Goal: Browse casually: Explore the website without a specific task or goal

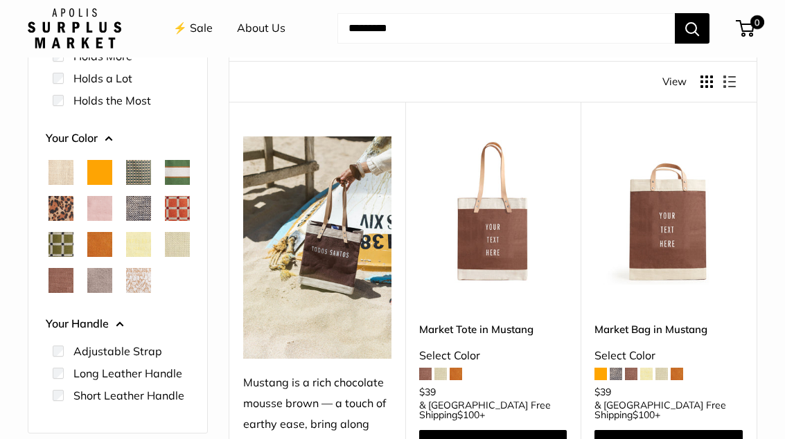
click at [73, 216] on span "Cheetah" at bounding box center [61, 209] width 25 height 25
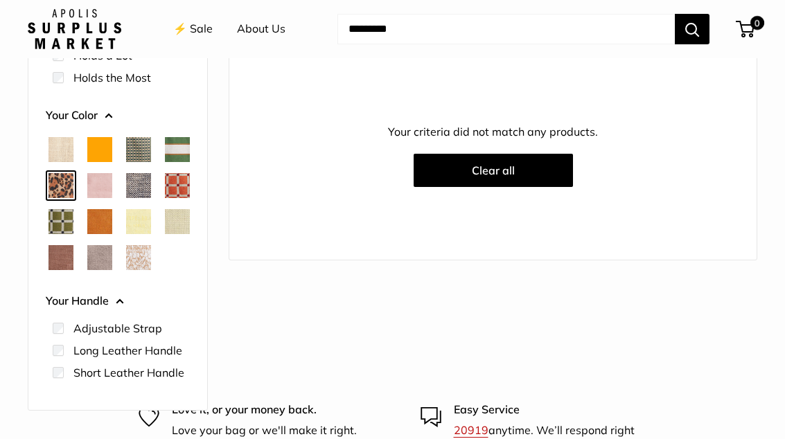
scroll to position [218, 0]
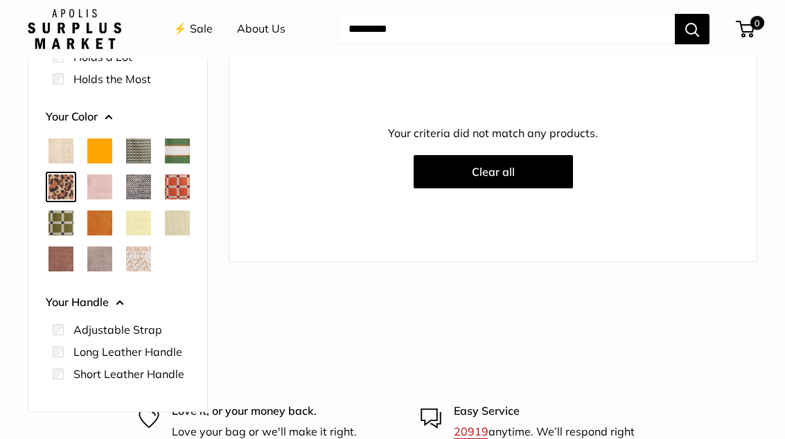
click at [165, 200] on span "Chenille Window Brick" at bounding box center [177, 187] width 25 height 25
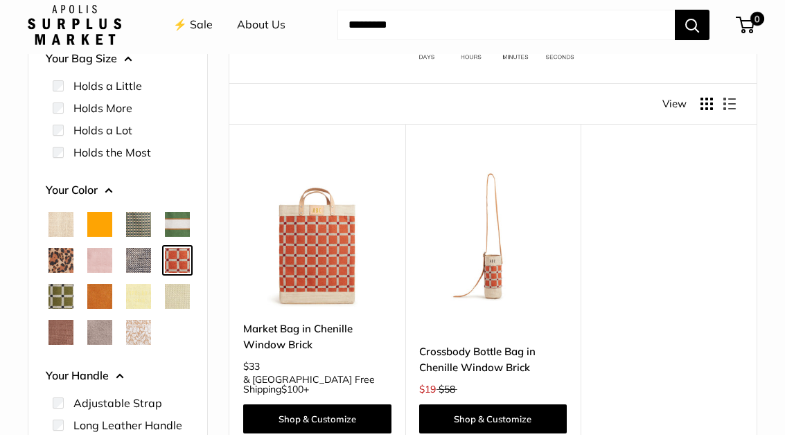
scroll to position [146, 0]
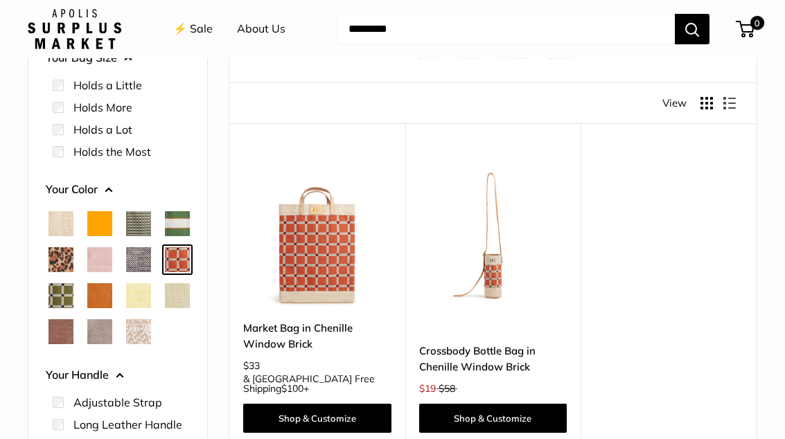
click at [151, 344] on span "White Porcelain" at bounding box center [138, 332] width 25 height 25
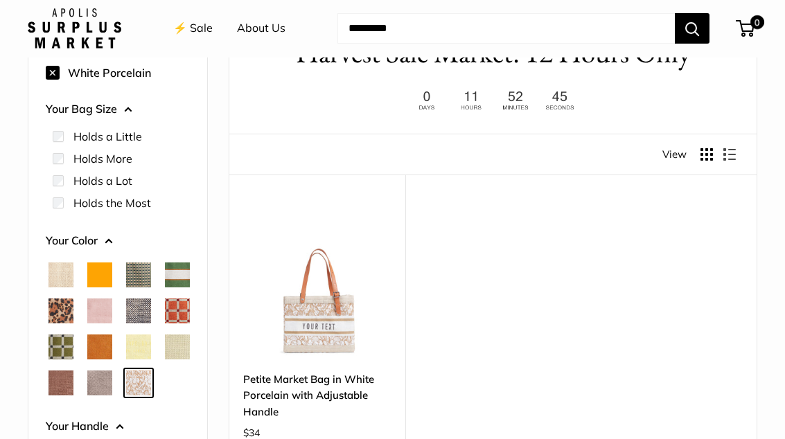
scroll to position [94, 0]
click at [146, 275] on span "Green Gingham" at bounding box center [138, 275] width 25 height 25
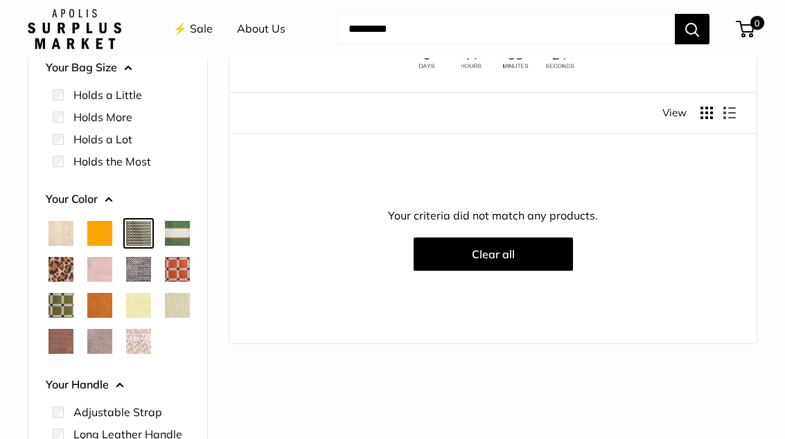
scroll to position [141, 0]
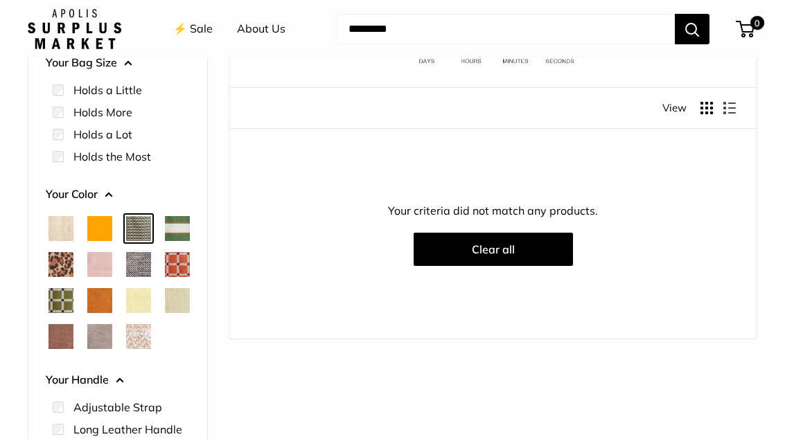
click at [112, 268] on span "Blush" at bounding box center [99, 264] width 25 height 25
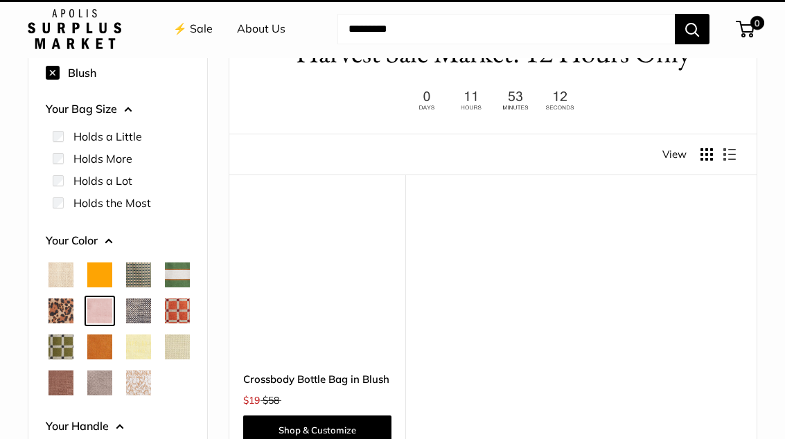
scroll to position [37, 0]
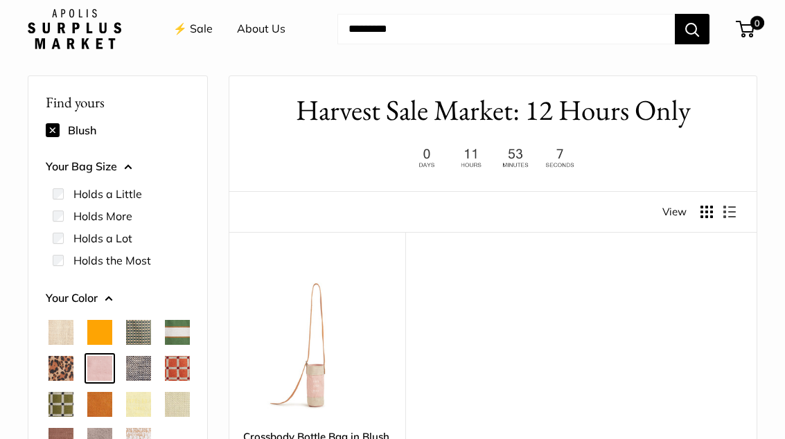
click at [165, 345] on span "Court Green" at bounding box center [177, 332] width 25 height 25
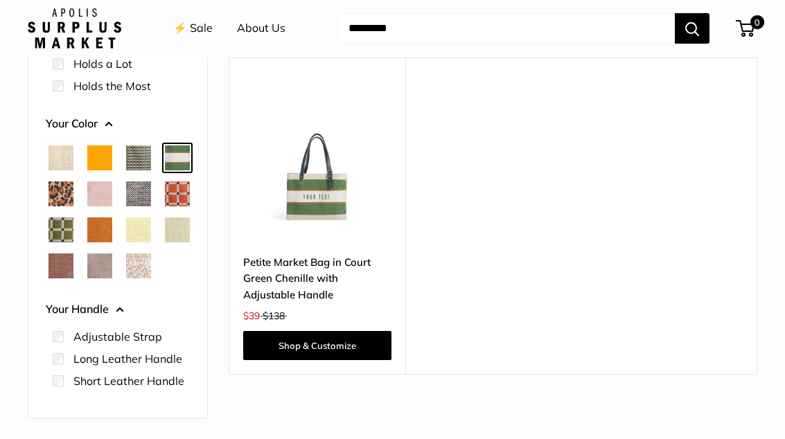
scroll to position [211, 0]
click at [61, 279] on span "Mustang" at bounding box center [61, 266] width 25 height 25
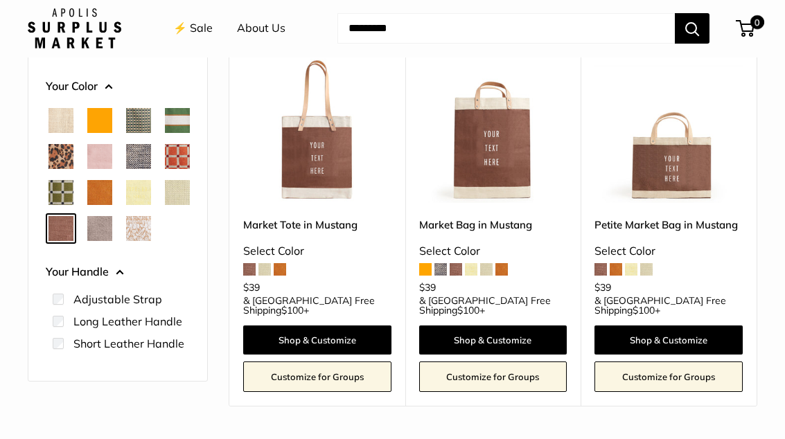
scroll to position [250, 0]
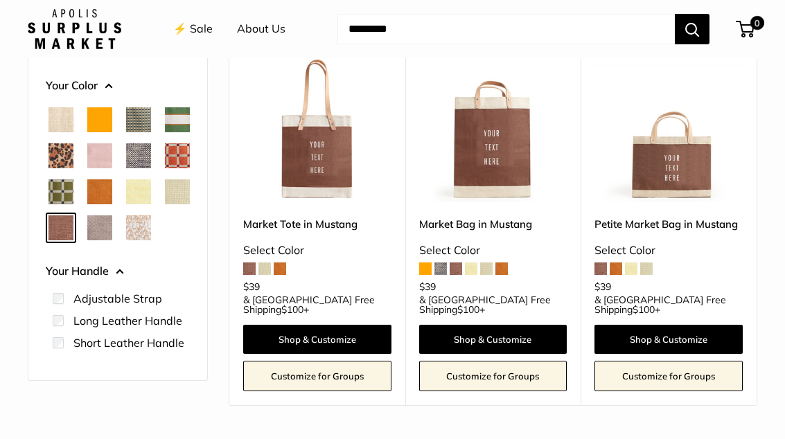
click at [283, 272] on span at bounding box center [280, 269] width 12 height 12
